Goal: Navigation & Orientation: Find specific page/section

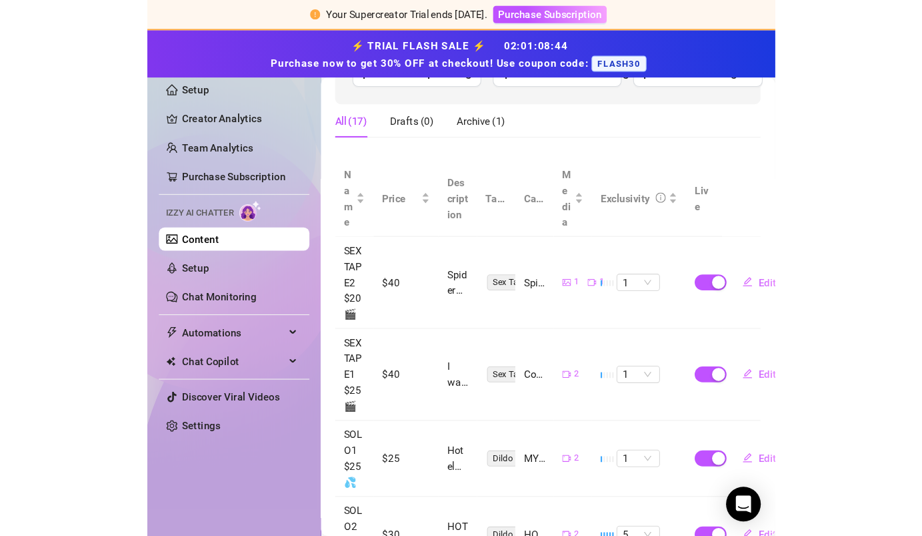
scroll to position [198, 0]
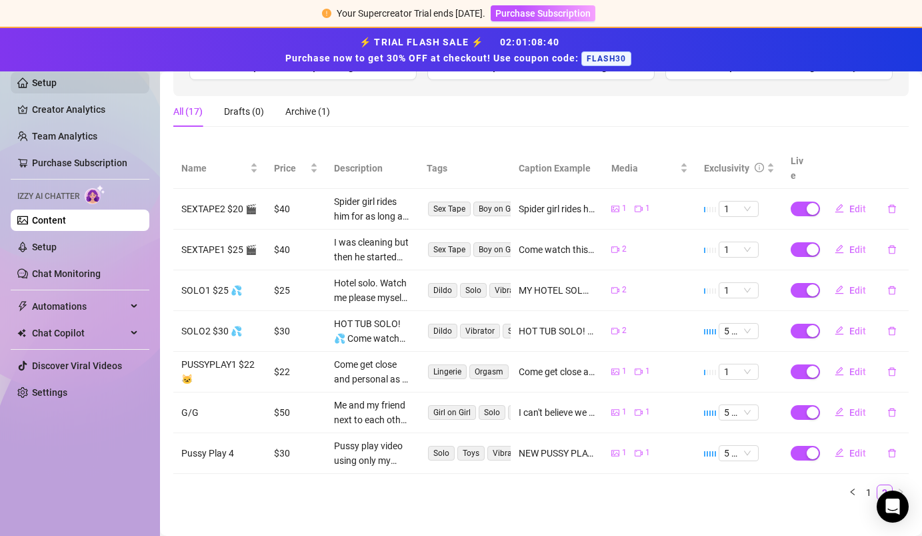
click at [57, 88] on link "Setup" at bounding box center [44, 82] width 25 height 11
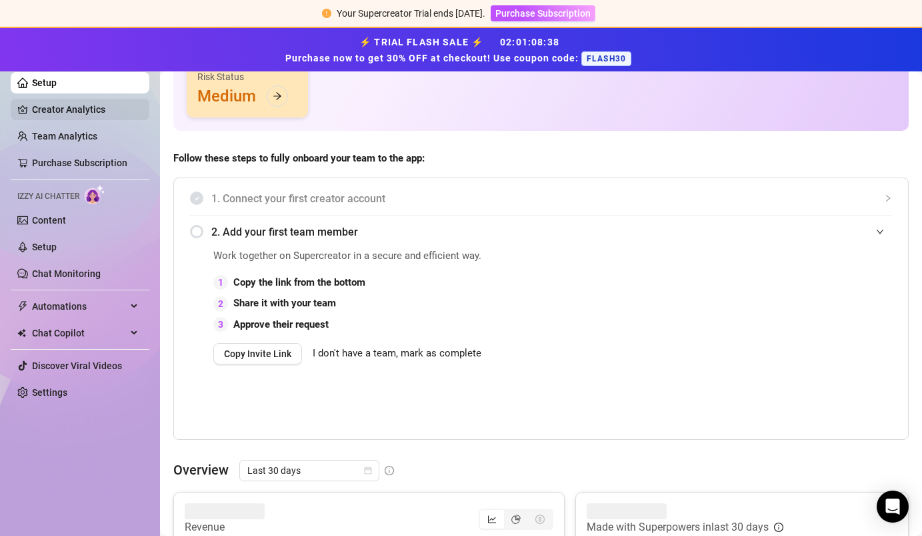
click at [89, 109] on link "Creator Analytics" at bounding box center [85, 109] width 107 height 21
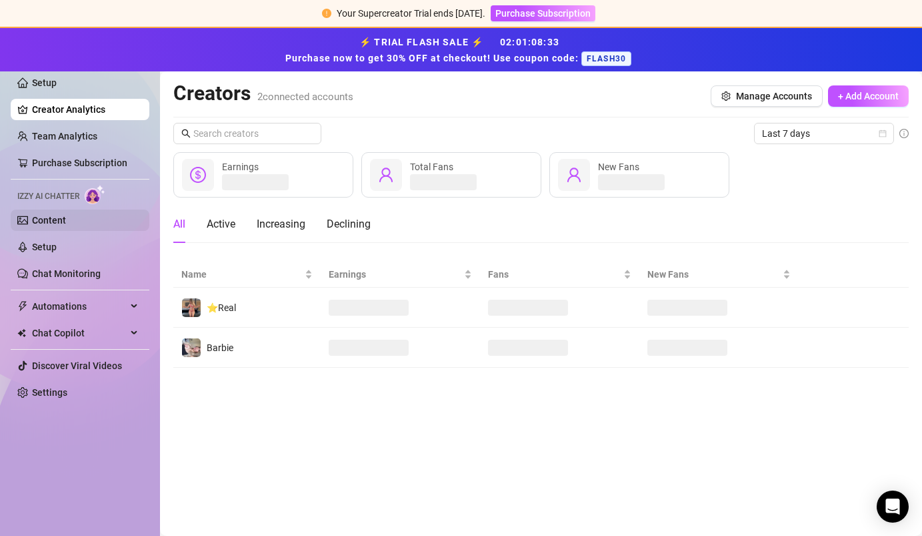
click at [66, 225] on link "Content" at bounding box center [49, 220] width 34 height 11
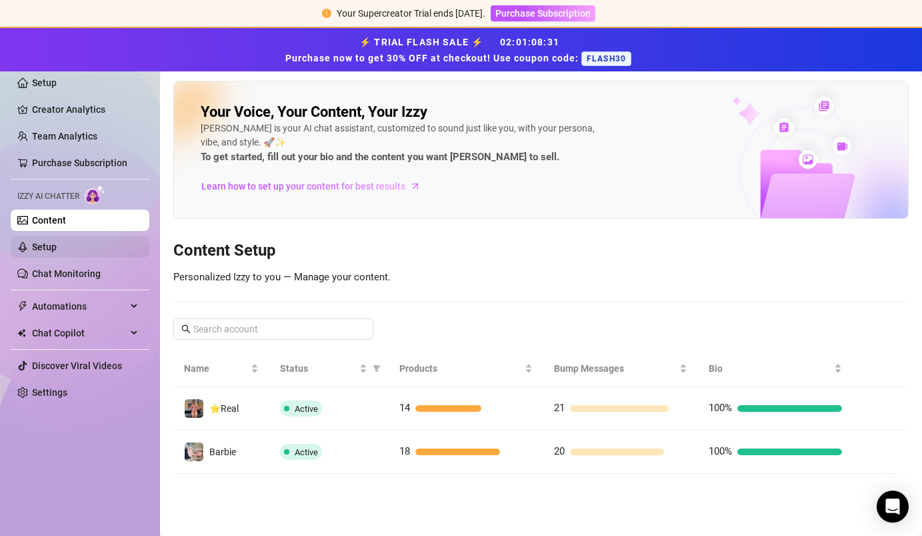
click at [57, 247] on link "Setup" at bounding box center [44, 246] width 25 height 11
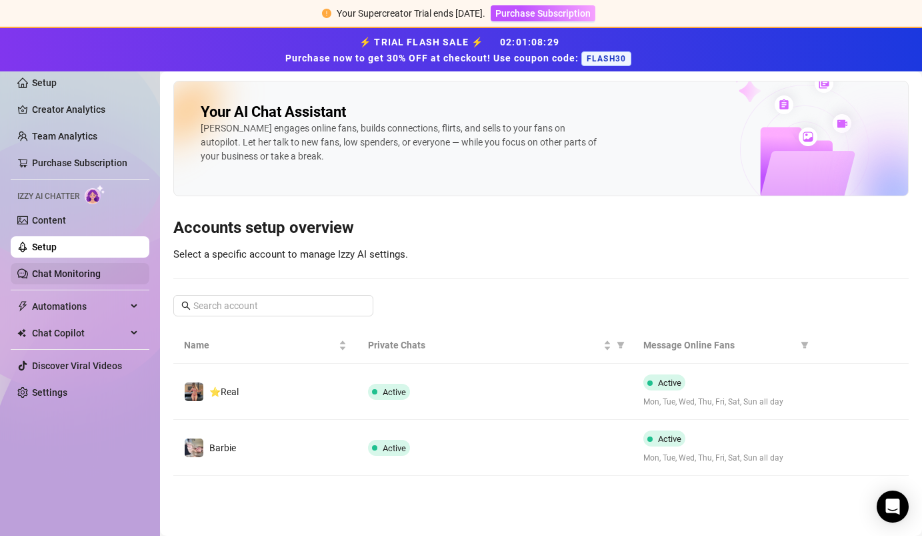
click at [95, 269] on link "Chat Monitoring" at bounding box center [66, 273] width 69 height 11
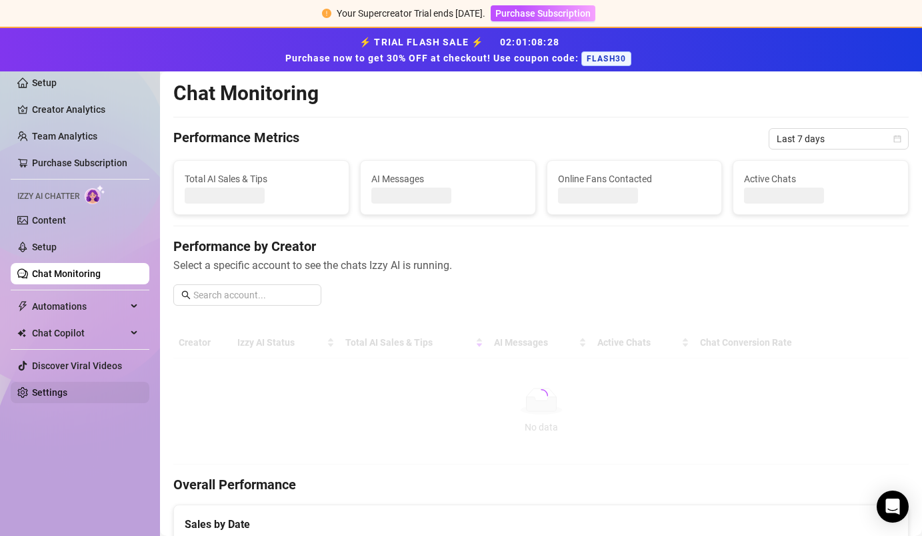
click at [67, 395] on link "Settings" at bounding box center [49, 392] width 35 height 11
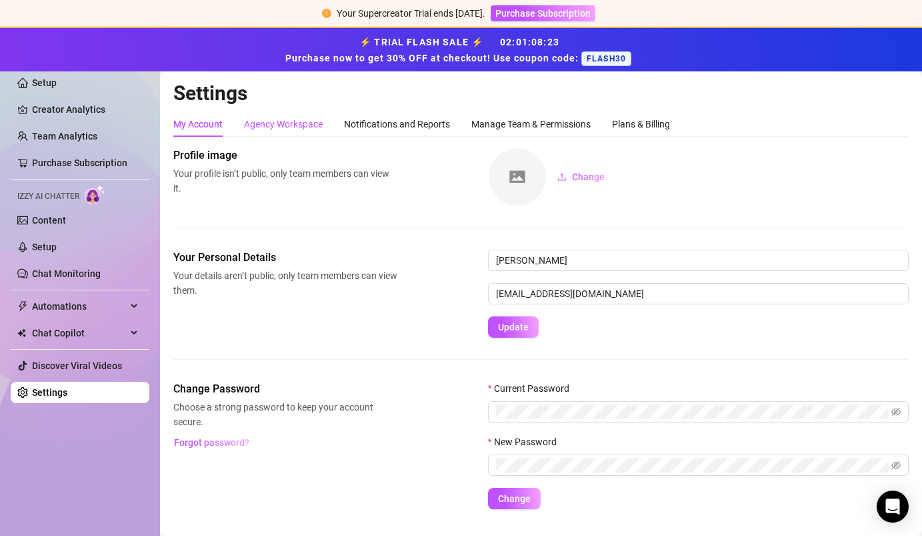
click at [304, 129] on div "Agency Workspace" at bounding box center [283, 124] width 79 height 15
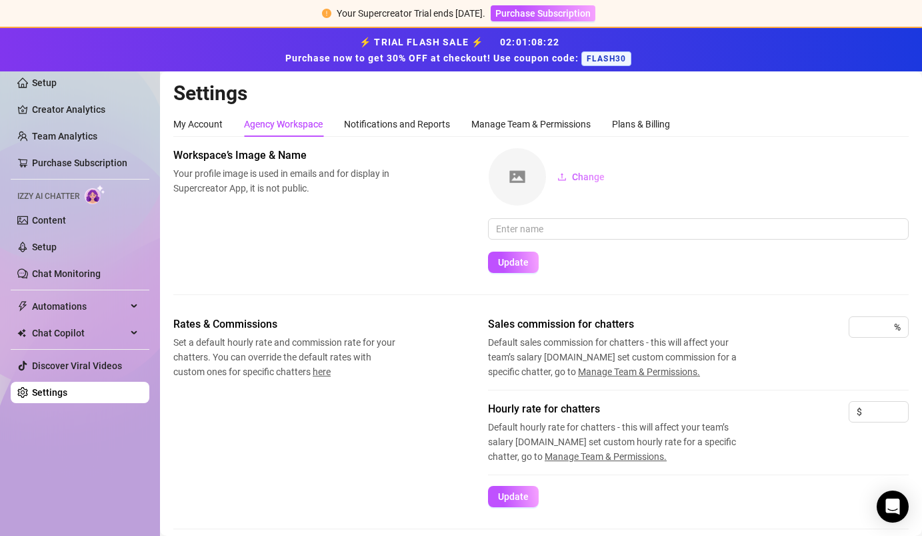
click at [378, 136] on div "My Account Agency Workspace Notifications and Reports Manage Team & Permissions…" at bounding box center [541, 508] width 736 height 794
click at [391, 126] on div "Notifications and Reports" at bounding box center [397, 124] width 106 height 15
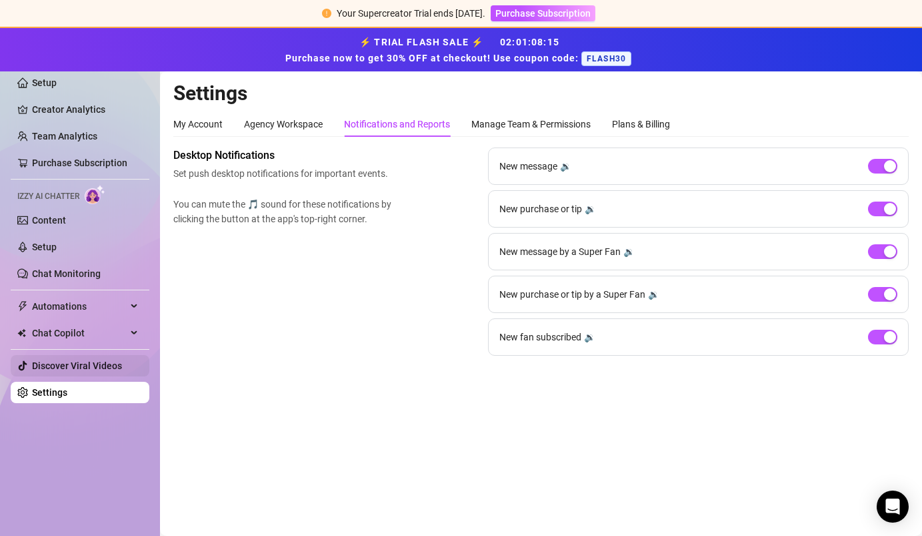
click at [65, 368] on link "Discover Viral Videos" at bounding box center [77, 365] width 90 height 11
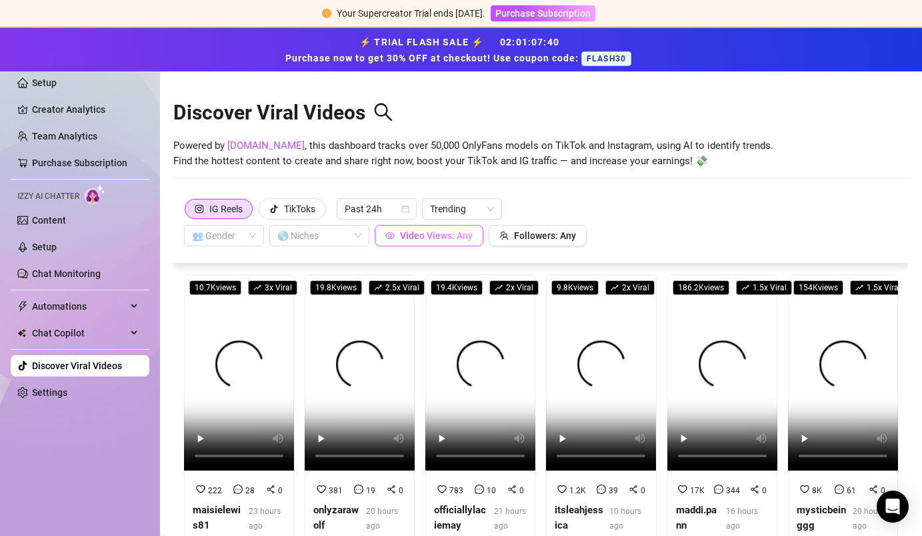
scroll to position [70, 0]
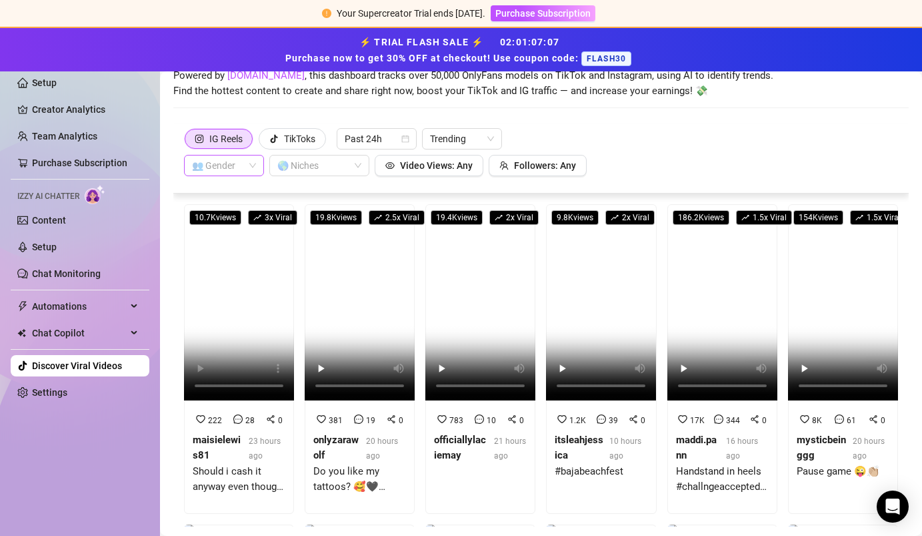
click at [239, 164] on input "search" at bounding box center [218, 165] width 52 height 20
click at [233, 193] on div "👩 [DEMOGRAPHIC_DATA]" at bounding box center [224, 192] width 59 height 15
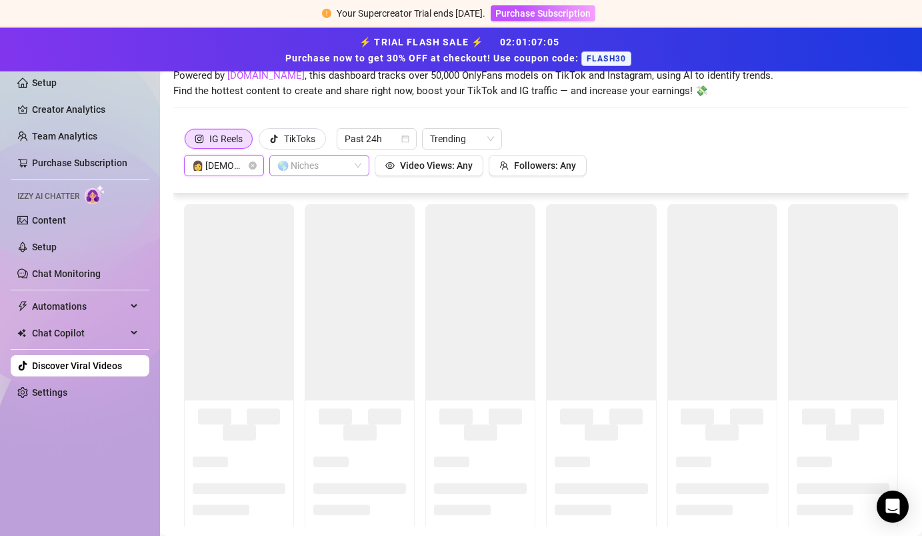
click at [319, 165] on div at bounding box center [312, 165] width 81 height 19
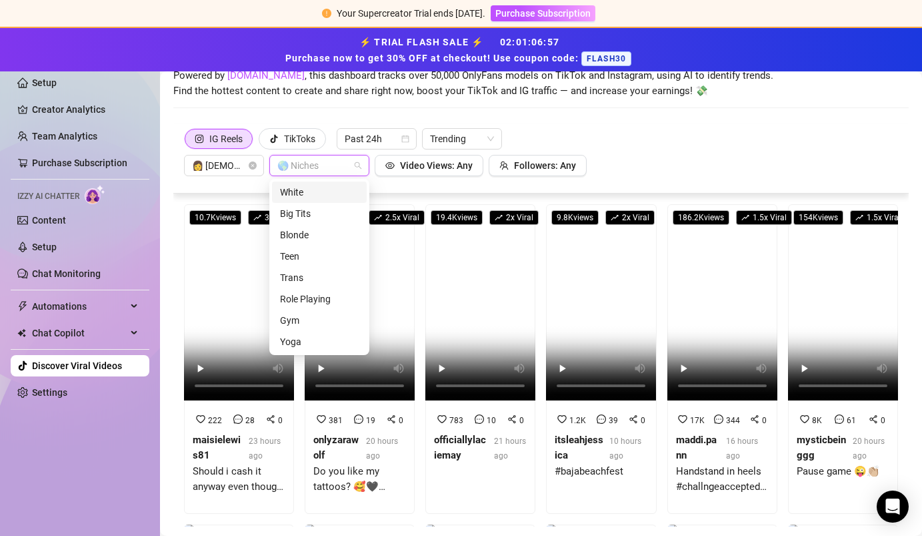
click at [578, 141] on div "IG Reels TikToks Past 24h Trending 👩 [DEMOGRAPHIC_DATA] 🌎 Niches Video Views: A…" at bounding box center [541, 152] width 714 height 48
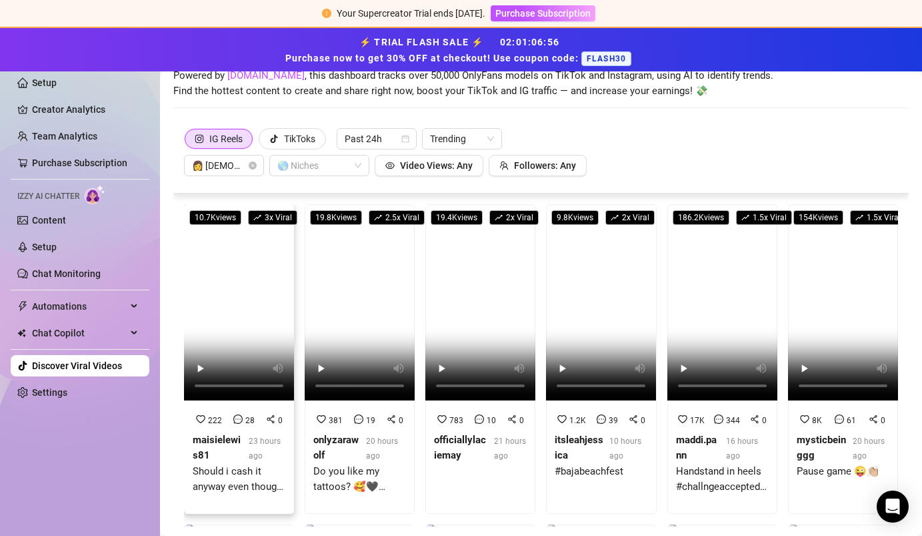
scroll to position [0, 0]
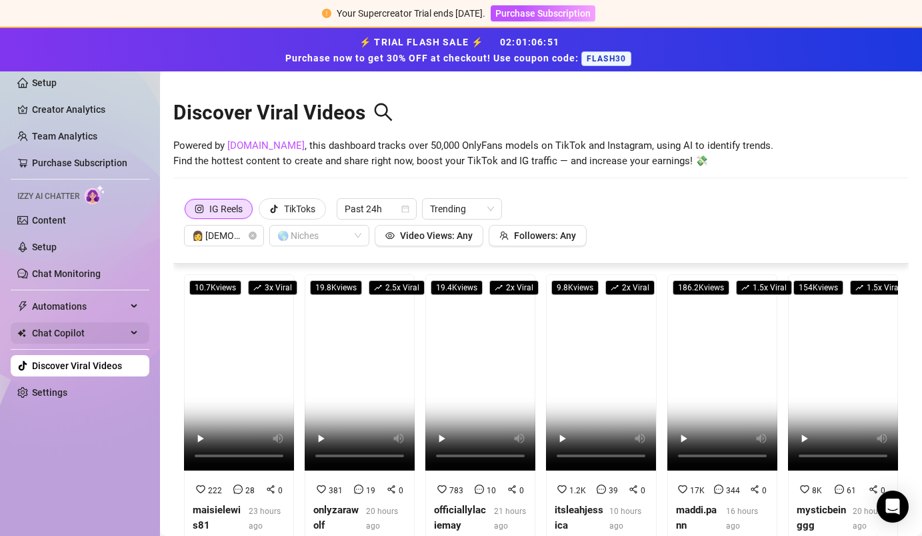
click at [109, 325] on span "Chat Copilot" at bounding box center [79, 332] width 95 height 21
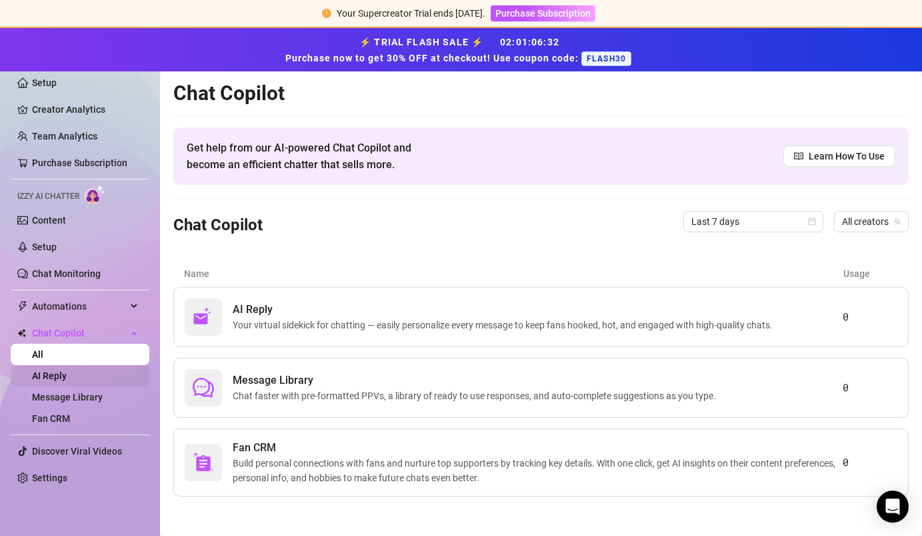
click at [67, 375] on link "AI Reply" at bounding box center [49, 375] width 35 height 11
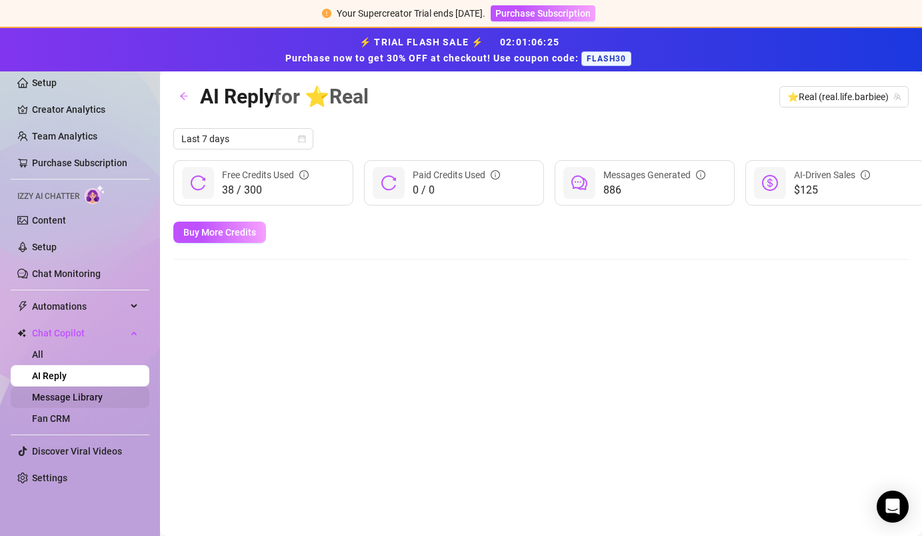
click at [103, 396] on link "Message Library" at bounding box center [67, 396] width 71 height 11
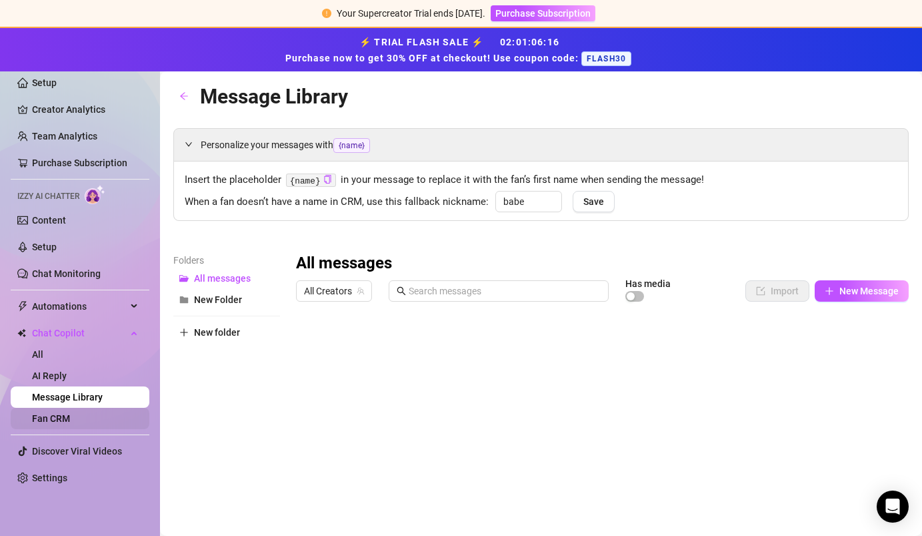
click at [70, 423] on link "Fan CRM" at bounding box center [51, 418] width 38 height 11
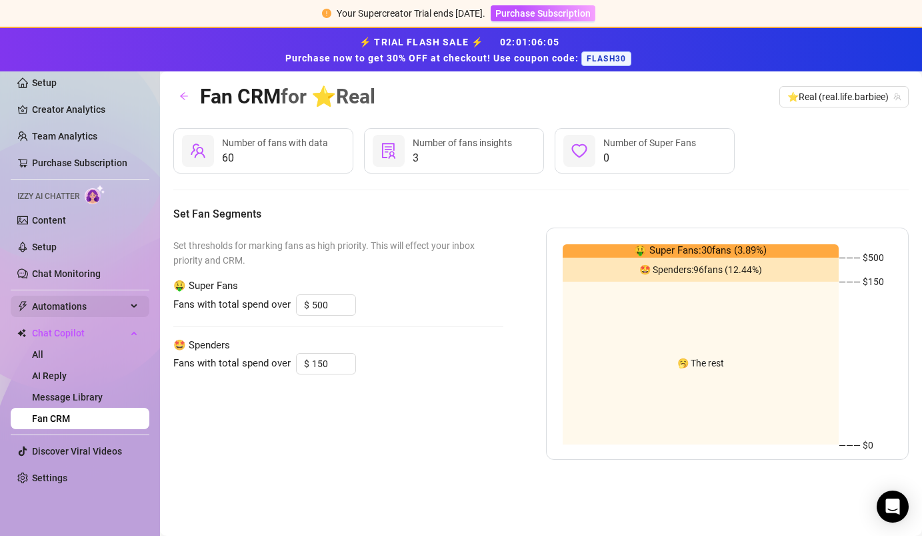
click at [104, 299] on span "Automations" at bounding box center [79, 305] width 95 height 21
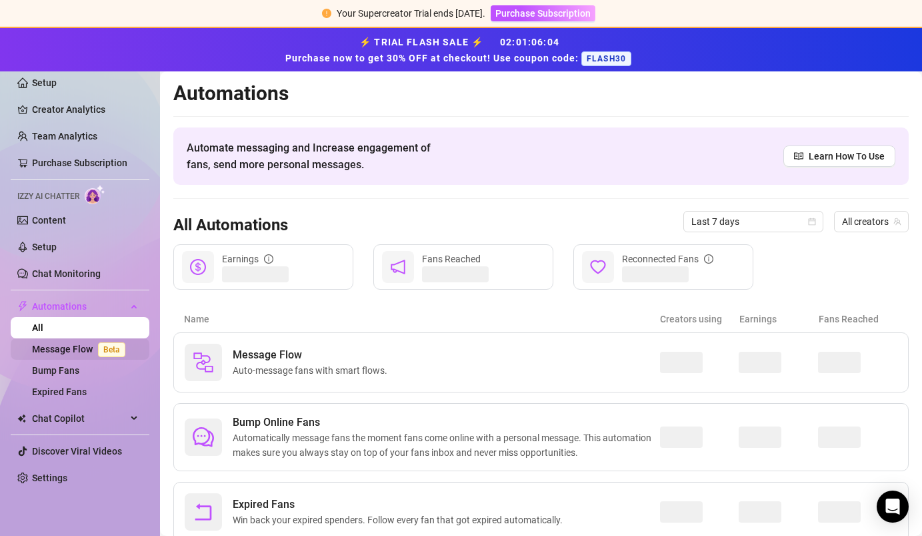
click at [79, 351] on link "Message Flow Beta" at bounding box center [81, 348] width 99 height 11
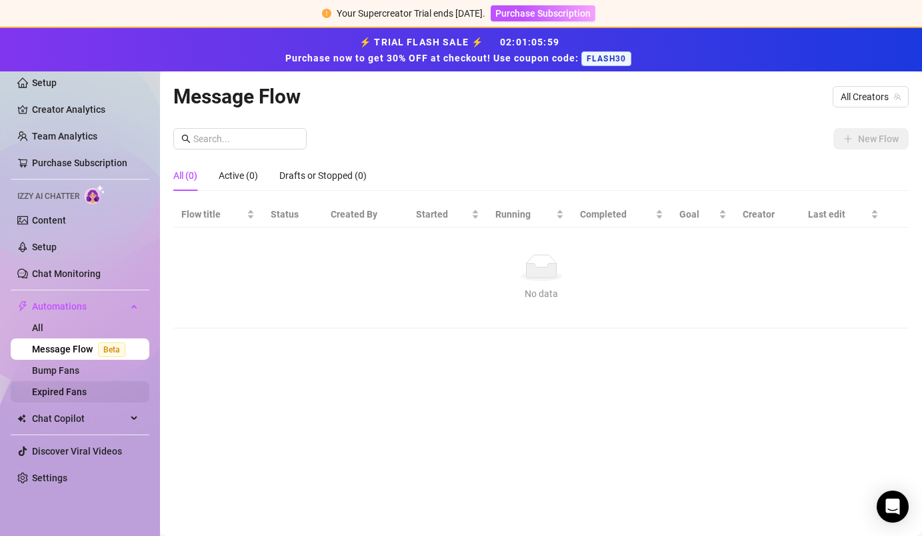
click at [85, 397] on link "Expired Fans" at bounding box center [59, 391] width 55 height 11
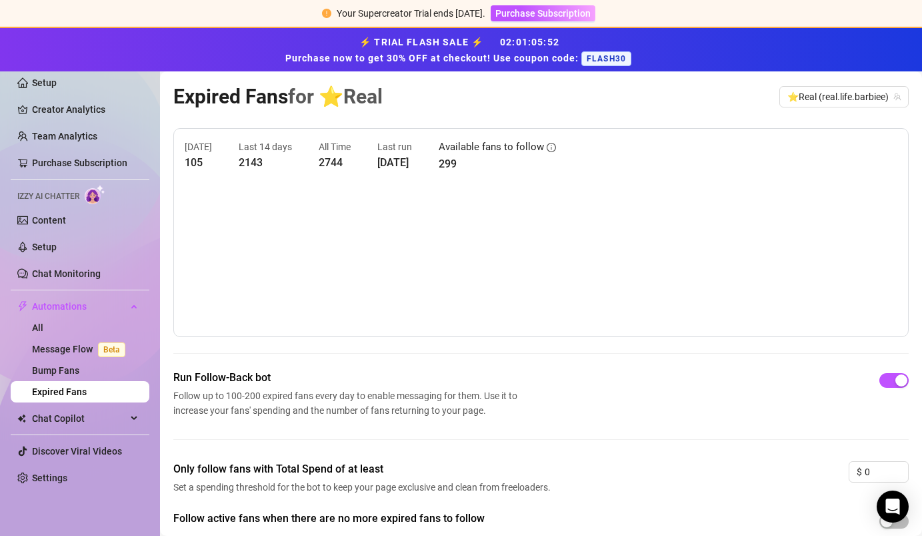
scroll to position [79, 0]
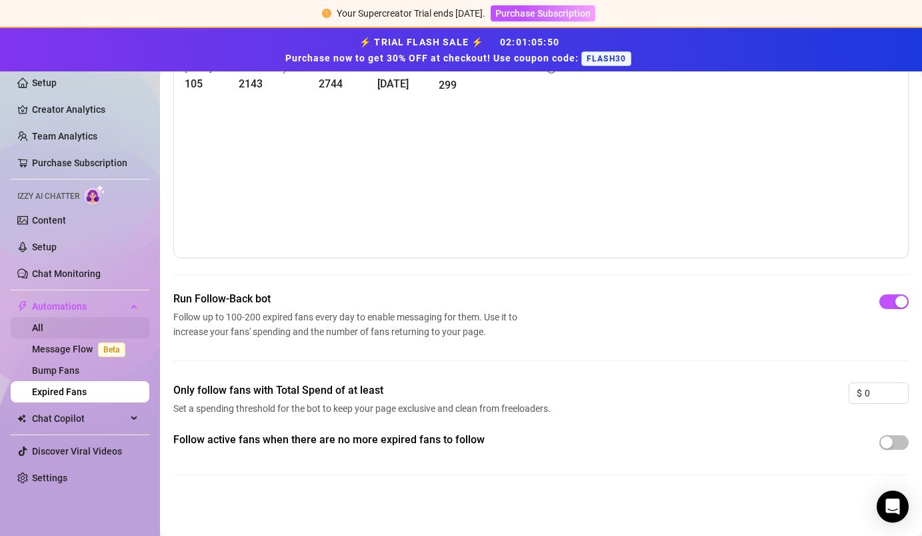
click at [43, 333] on link "All" at bounding box center [37, 327] width 11 height 11
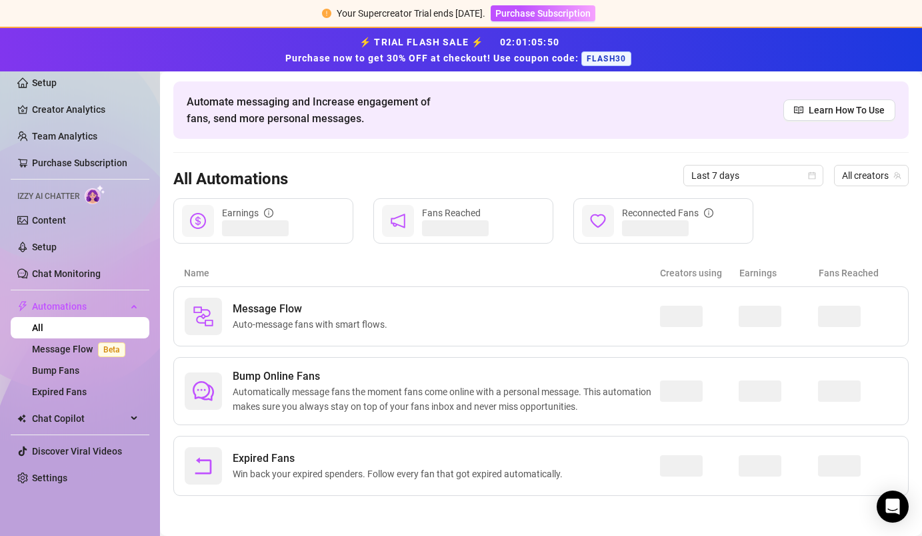
scroll to position [45, 0]
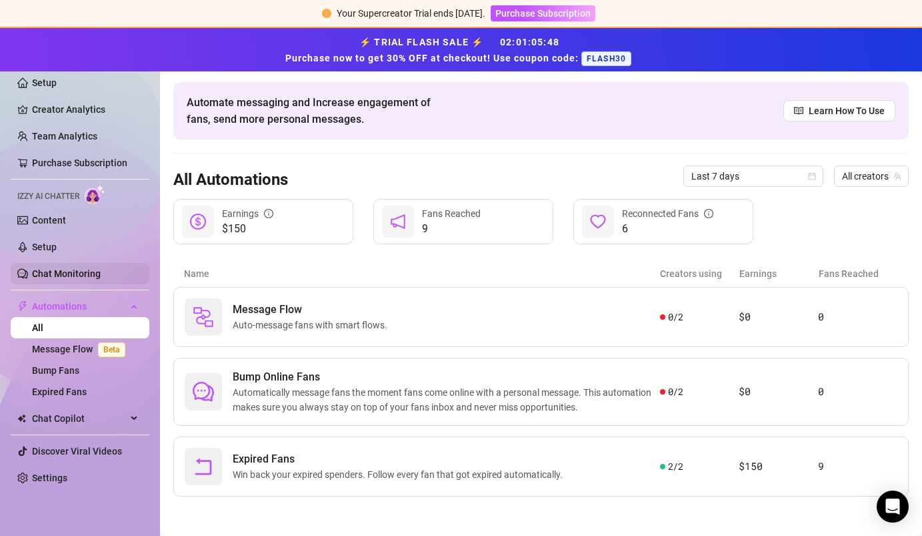
click at [93, 271] on link "Chat Monitoring" at bounding box center [66, 273] width 69 height 11
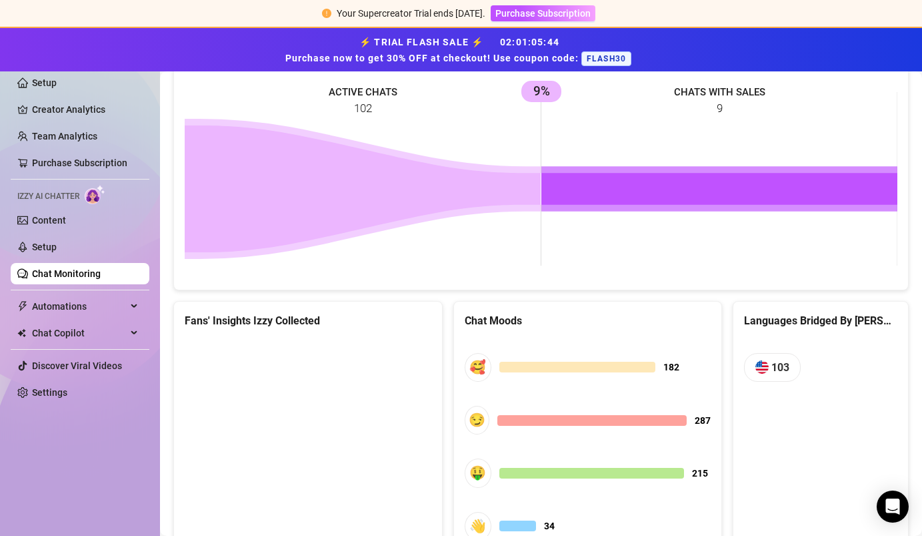
scroll to position [728, 0]
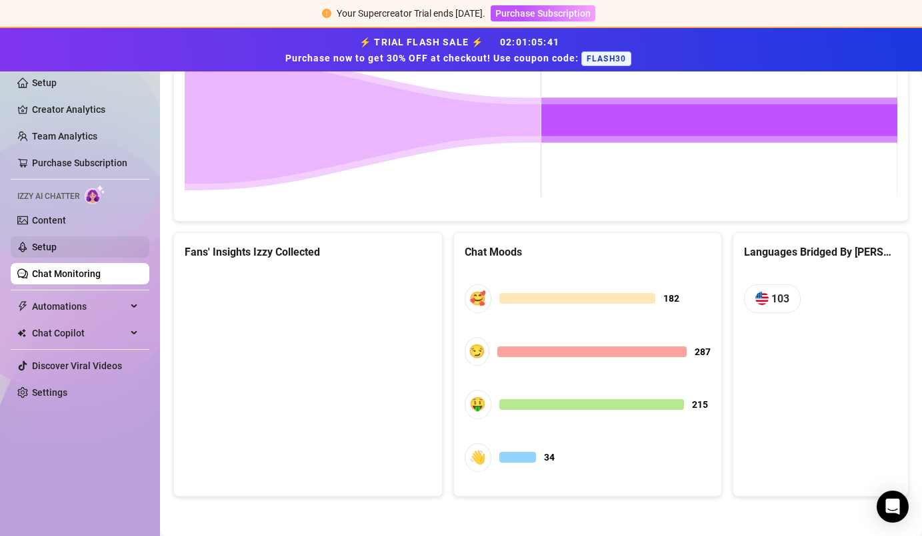
click at [57, 248] on link "Setup" at bounding box center [44, 246] width 25 height 11
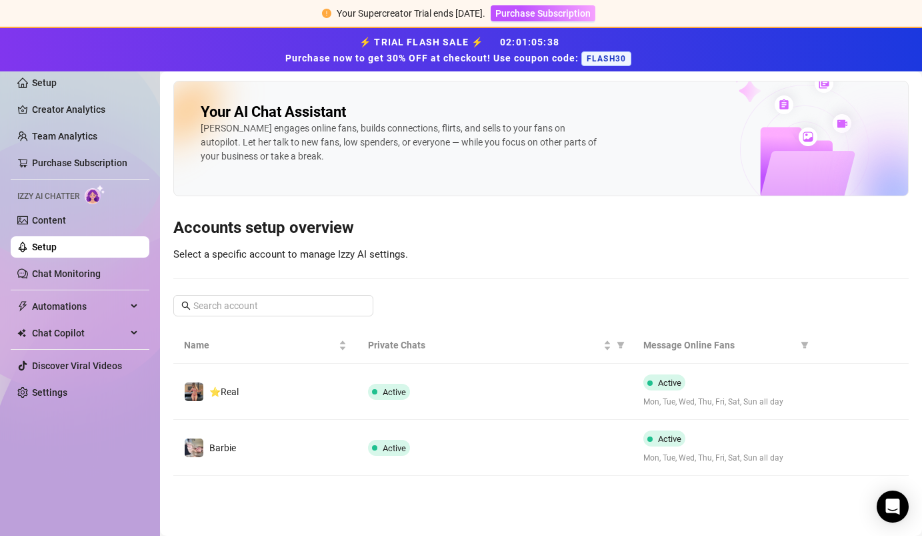
click at [310, 113] on h2 "Your AI Chat Assistant" at bounding box center [273, 112] width 145 height 19
click at [66, 219] on link "Content" at bounding box center [49, 220] width 34 height 11
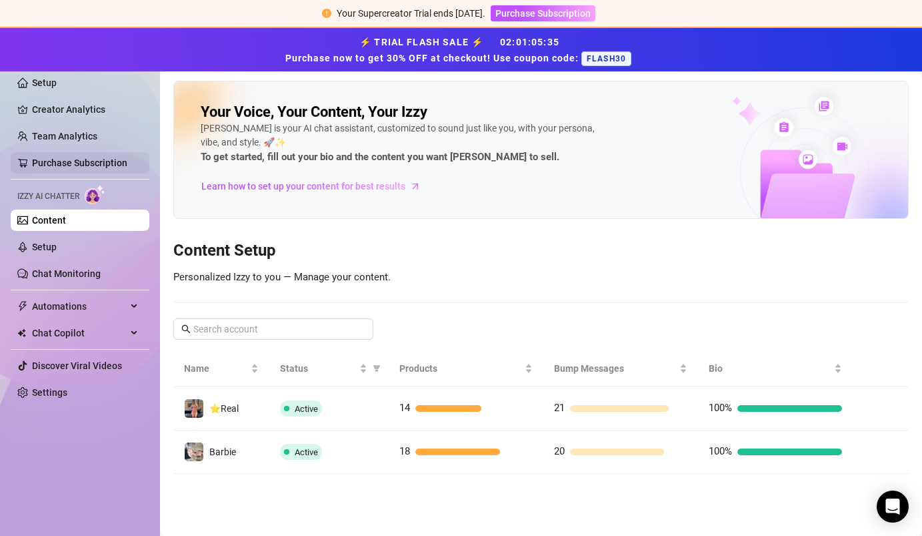
click at [96, 159] on link "Purchase Subscription" at bounding box center [79, 162] width 95 height 11
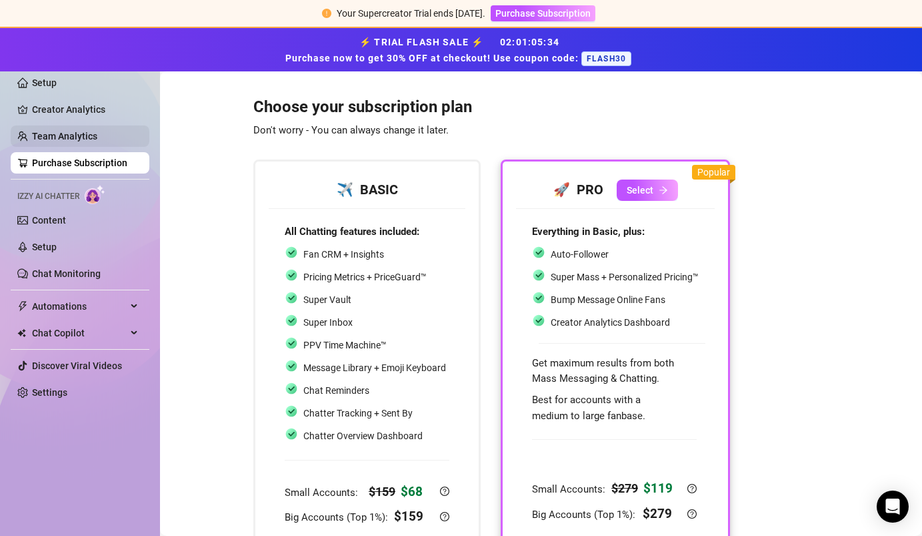
click at [97, 141] on link "Team Analytics" at bounding box center [64, 136] width 65 height 11
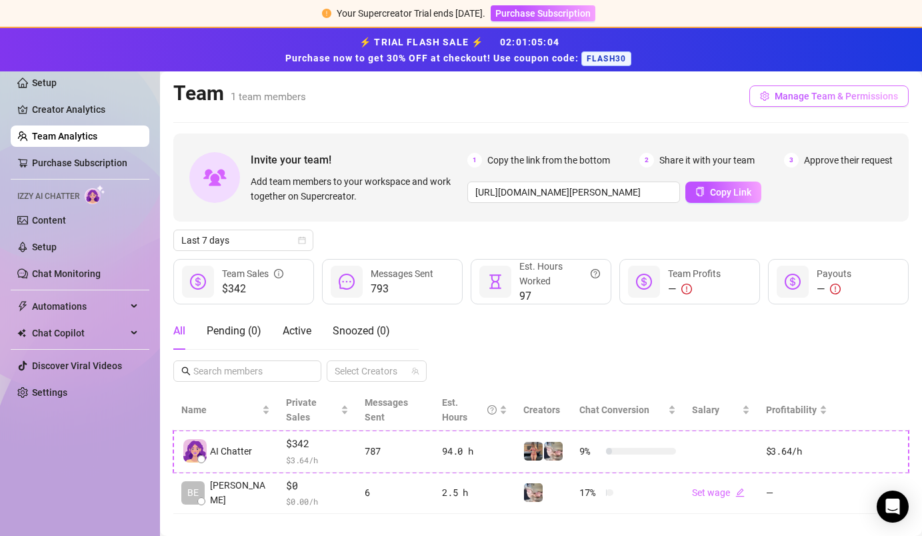
click at [578, 98] on button "Manage Team & Permissions" at bounding box center [829, 95] width 159 height 21
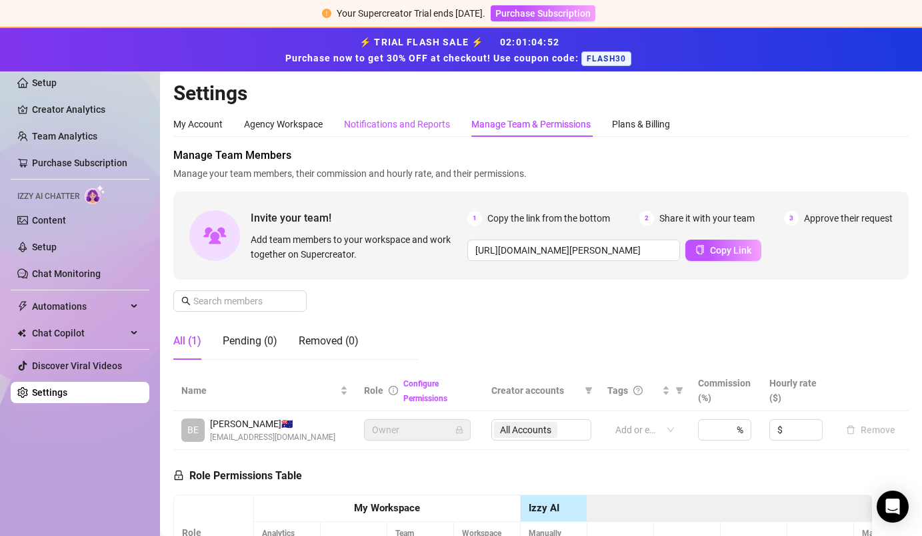
click at [405, 122] on div "Notifications and Reports" at bounding box center [397, 124] width 106 height 15
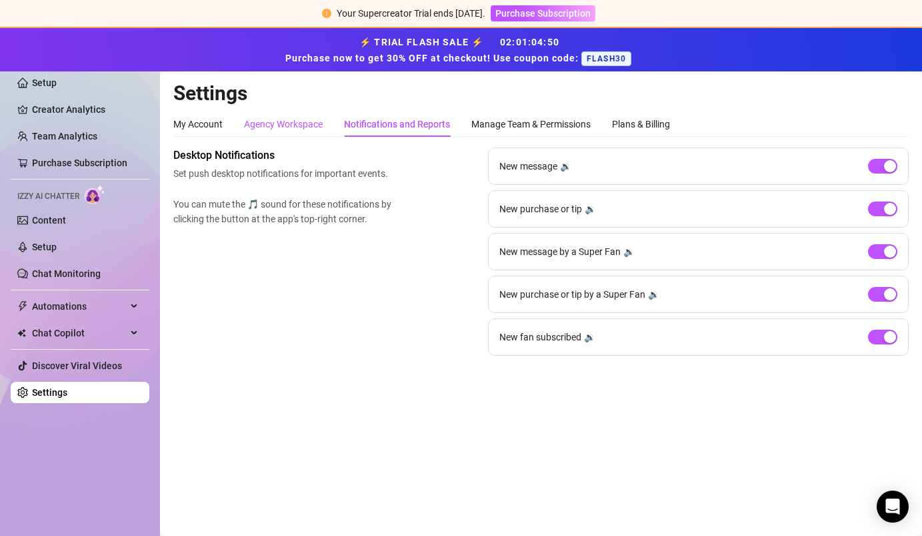
click at [305, 129] on div "Agency Workspace" at bounding box center [283, 124] width 79 height 15
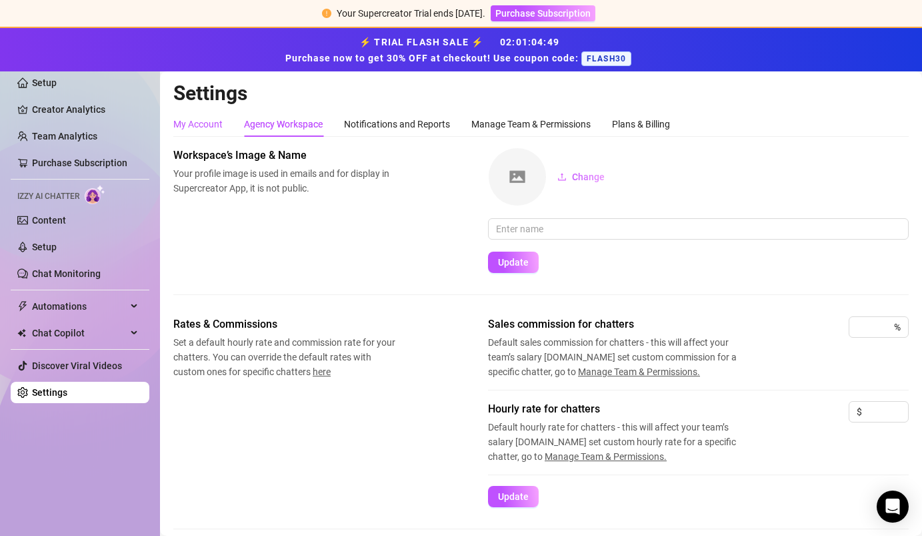
click at [201, 125] on div "My Account" at bounding box center [197, 124] width 49 height 15
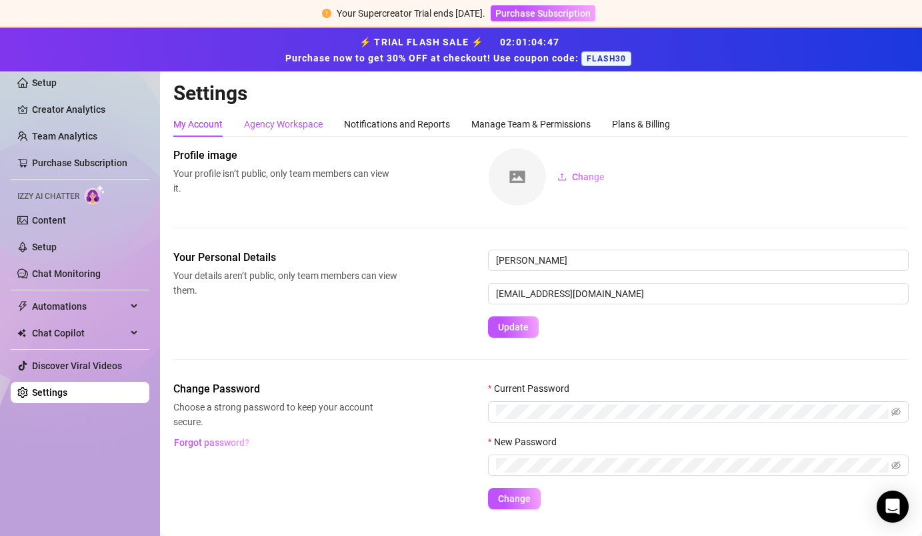
click at [288, 121] on div "Agency Workspace" at bounding box center [283, 124] width 79 height 15
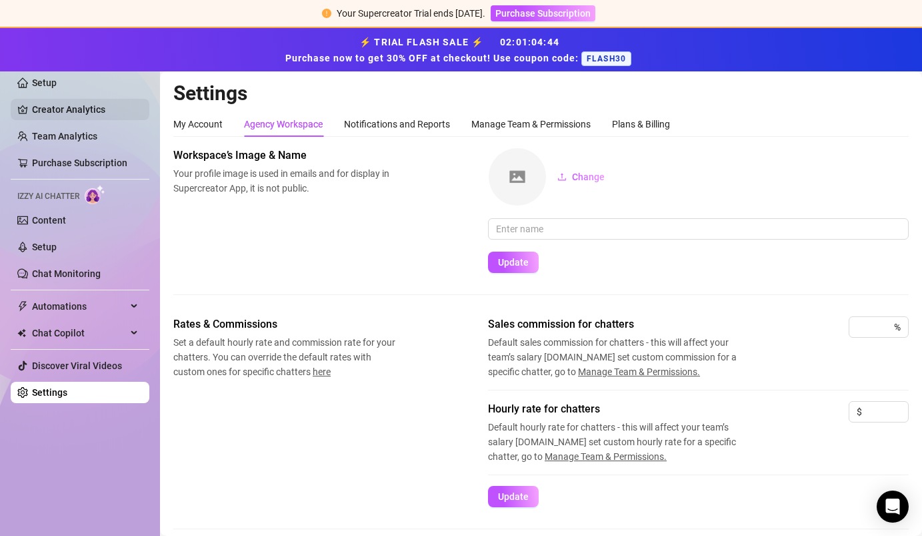
click at [88, 114] on link "Creator Analytics" at bounding box center [85, 109] width 107 height 21
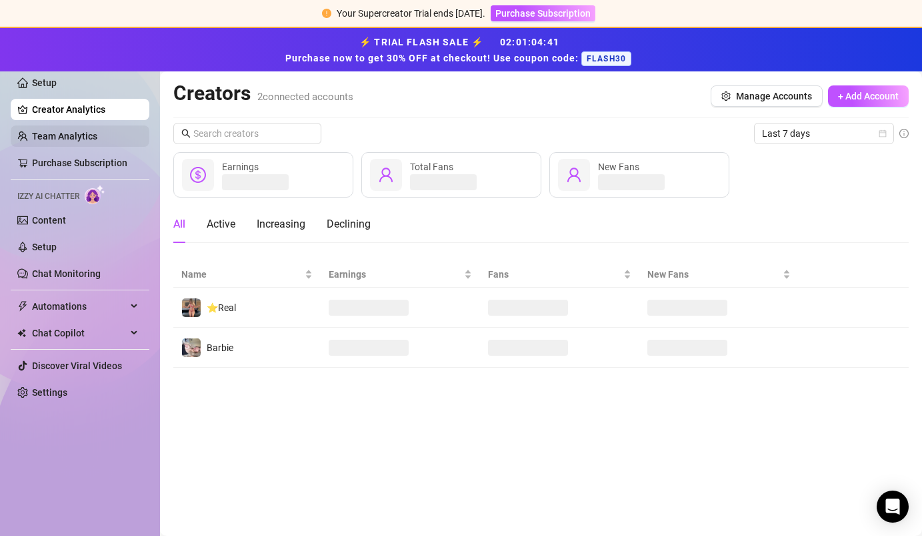
click at [86, 141] on link "Team Analytics" at bounding box center [64, 136] width 65 height 11
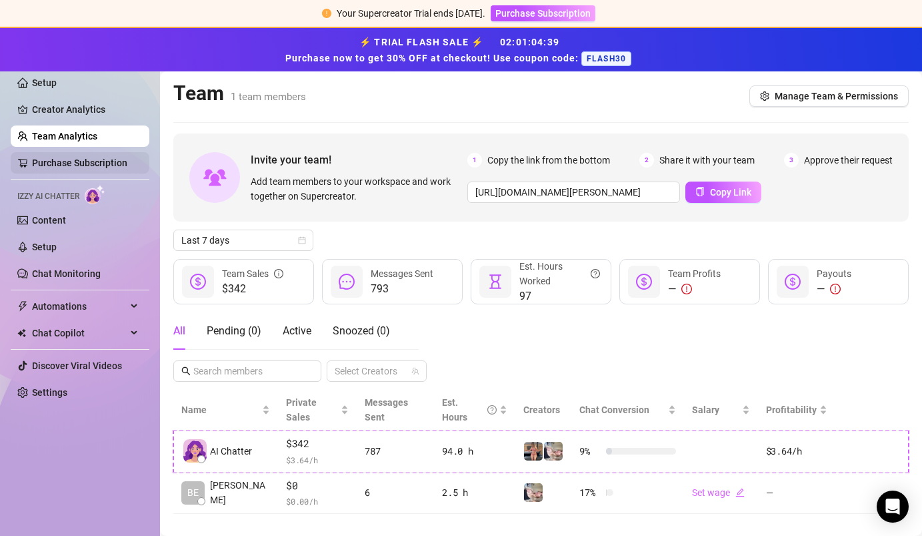
click at [81, 167] on link "Purchase Subscription" at bounding box center [79, 162] width 95 height 11
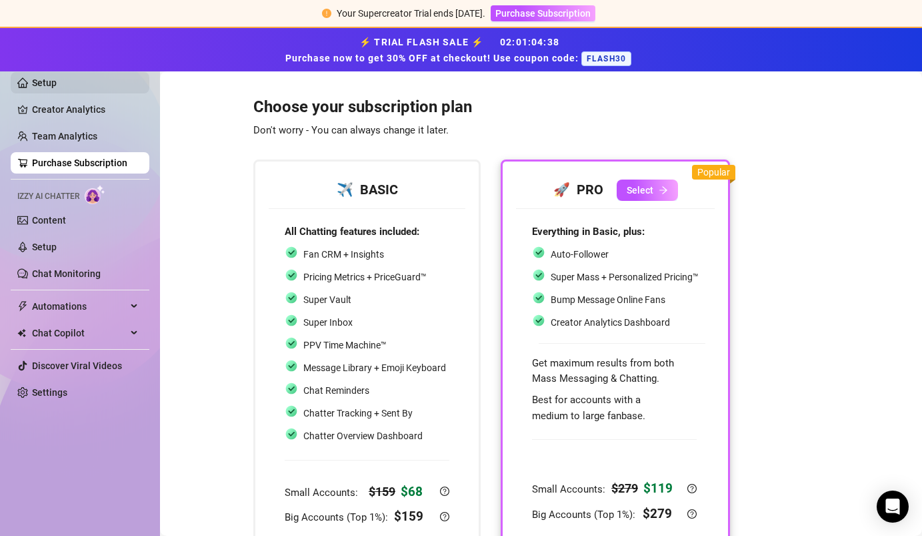
click at [57, 88] on link "Setup" at bounding box center [44, 82] width 25 height 11
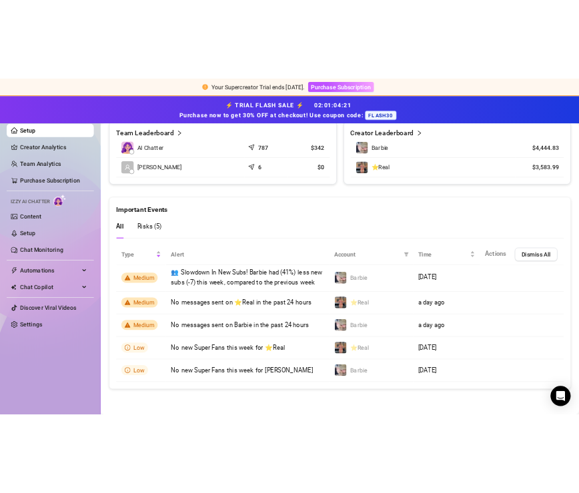
scroll to position [962, 0]
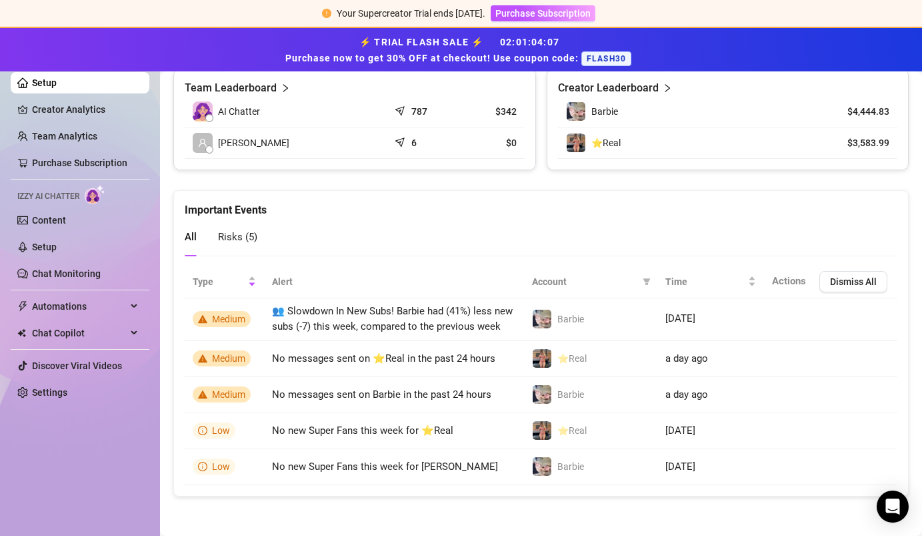
click at [239, 233] on span "Risks ( 5 )" at bounding box center [237, 237] width 39 height 12
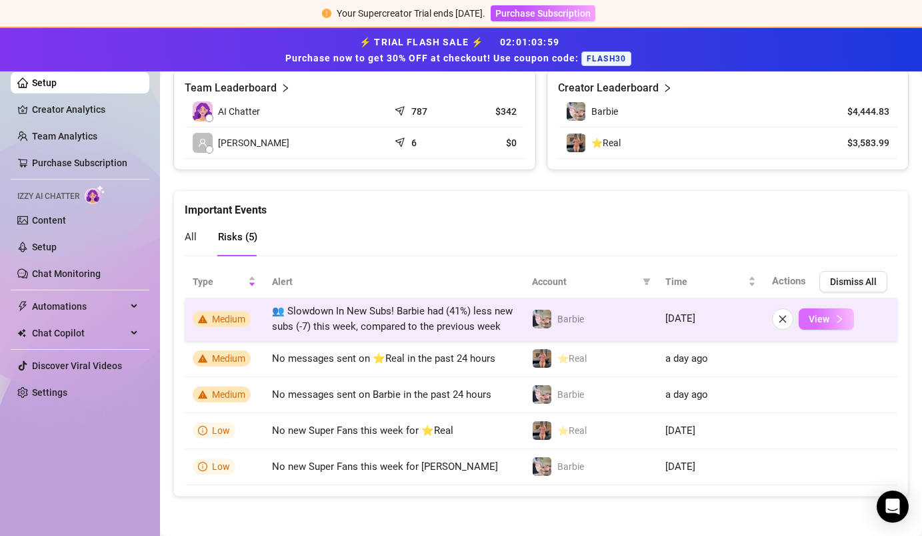
click at [578, 321] on icon "right" at bounding box center [839, 318] width 9 height 9
